Goal: Task Accomplishment & Management: Complete application form

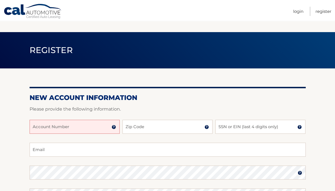
scroll to position [56, 0]
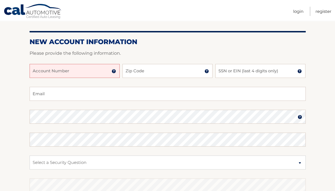
click at [47, 69] on input "Account Number" at bounding box center [75, 71] width 90 height 14
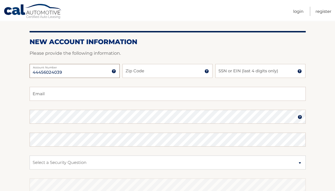
type input "44456024039"
click at [131, 71] on input "Zip Code" at bounding box center [167, 71] width 90 height 14
type input "07463"
click at [226, 70] on input "SSN or EIN (last 4 digits only)" at bounding box center [260, 71] width 90 height 14
type input "0187"
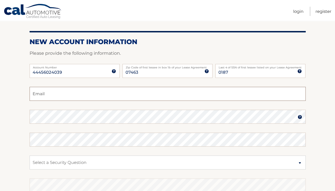
click at [57, 97] on input "Email" at bounding box center [168, 94] width 276 height 14
type input "dianelw229@gmail.com"
click at [55, 158] on select "Select a Security Question What was the name of your elementary school? What is…" at bounding box center [168, 162] width 276 height 14
select select "1"
click at [30, 155] on select "Select a Security Question What was the name of your elementary school? What is…" at bounding box center [168, 162] width 276 height 14
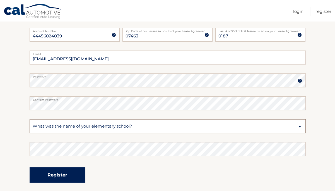
scroll to position [112, 0]
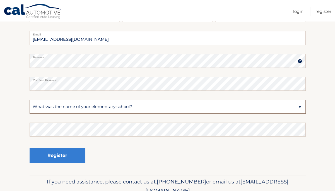
click at [42, 104] on select "Select a Security Question What was the name of your elementary school? What is…" at bounding box center [168, 107] width 276 height 14
click at [44, 105] on select "Select a Security Question What was the name of your elementary school? What is…" at bounding box center [168, 107] width 276 height 14
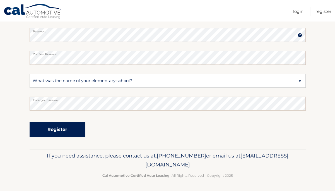
click at [59, 130] on button "Register" at bounding box center [58, 129] width 56 height 15
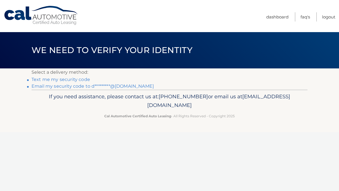
click at [69, 78] on link "Text me my security code" at bounding box center [61, 79] width 59 height 5
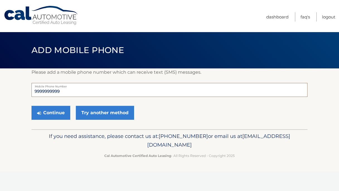
drag, startPoint x: 76, startPoint y: 90, endPoint x: 16, endPoint y: 88, distance: 59.4
click at [17, 88] on section "Please add a mobile phone number which can receive text (SMS) messages. 9999999…" at bounding box center [169, 98] width 339 height 61
type input "8458000222"
click at [51, 113] on button "Continue" at bounding box center [51, 113] width 39 height 14
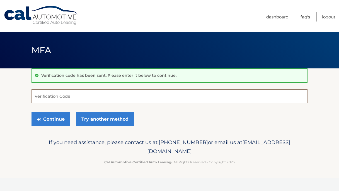
click at [41, 97] on input "Verification Code" at bounding box center [170, 96] width 276 height 14
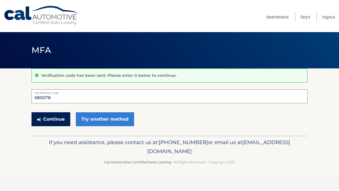
type input "680078"
click at [57, 120] on button "Continue" at bounding box center [51, 119] width 39 height 14
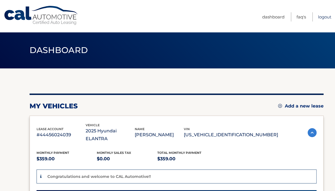
click at [319, 15] on link "Logout" at bounding box center [324, 16] width 13 height 9
